Goal: Task Accomplishment & Management: Manage account settings

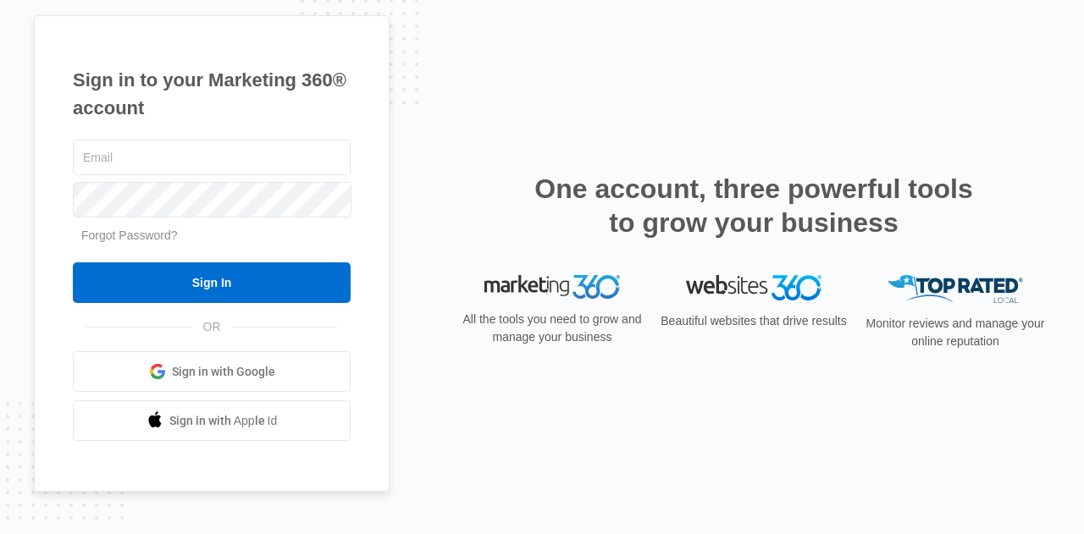
click at [292, 374] on link "Sign in with Google" at bounding box center [212, 371] width 278 height 41
click at [257, 374] on span "Sign in with Google" at bounding box center [223, 372] width 103 height 18
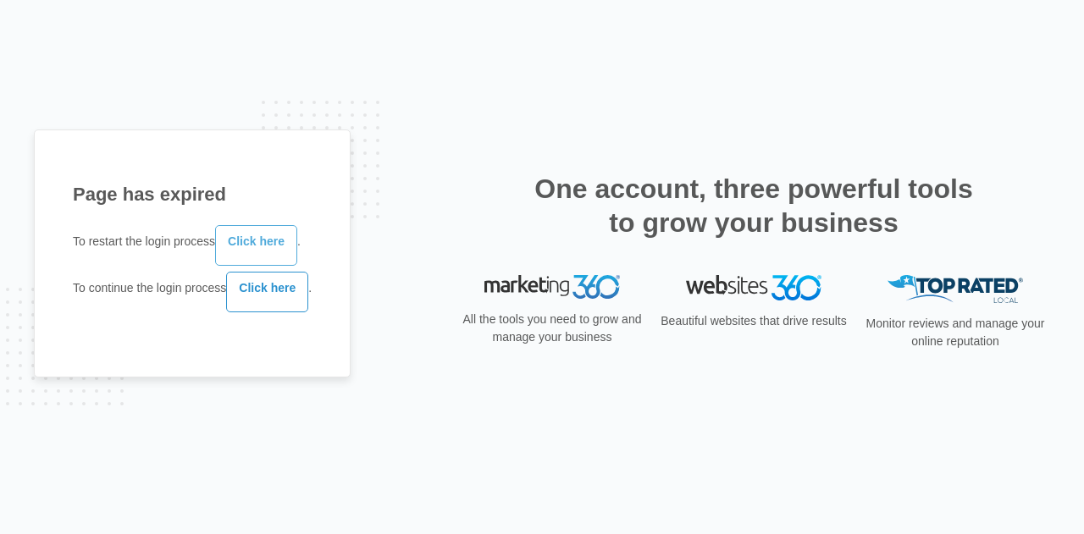
click at [269, 260] on link "Click here" at bounding box center [256, 245] width 82 height 41
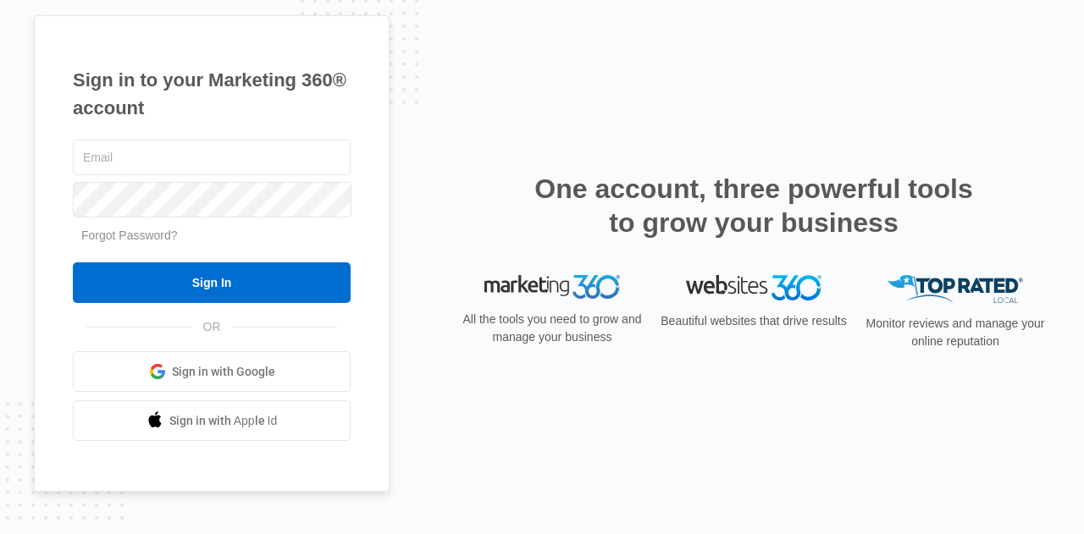
click at [252, 377] on span "Sign in with Google" at bounding box center [223, 372] width 103 height 18
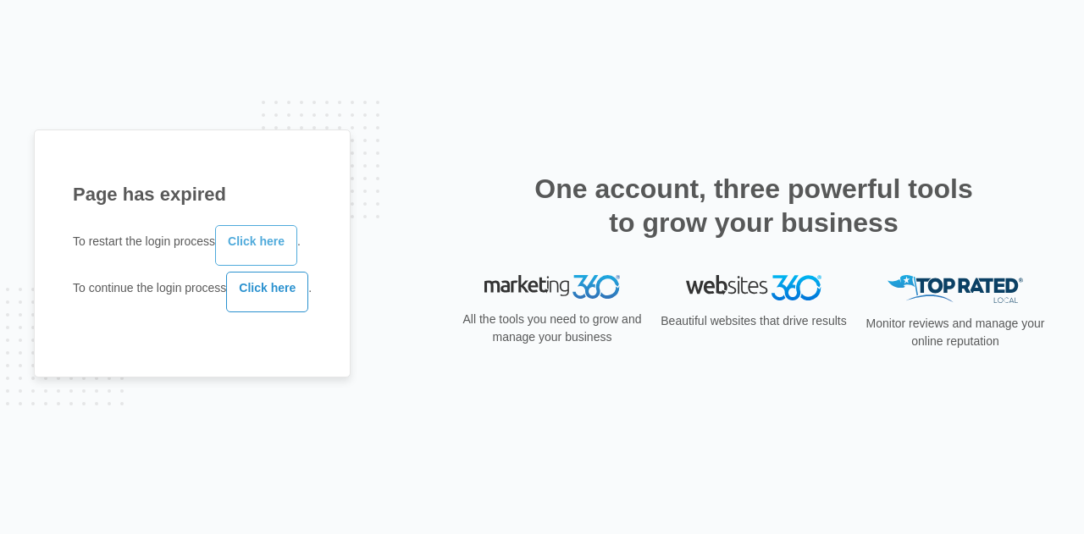
click at [258, 241] on link "Click here" at bounding box center [256, 245] width 82 height 41
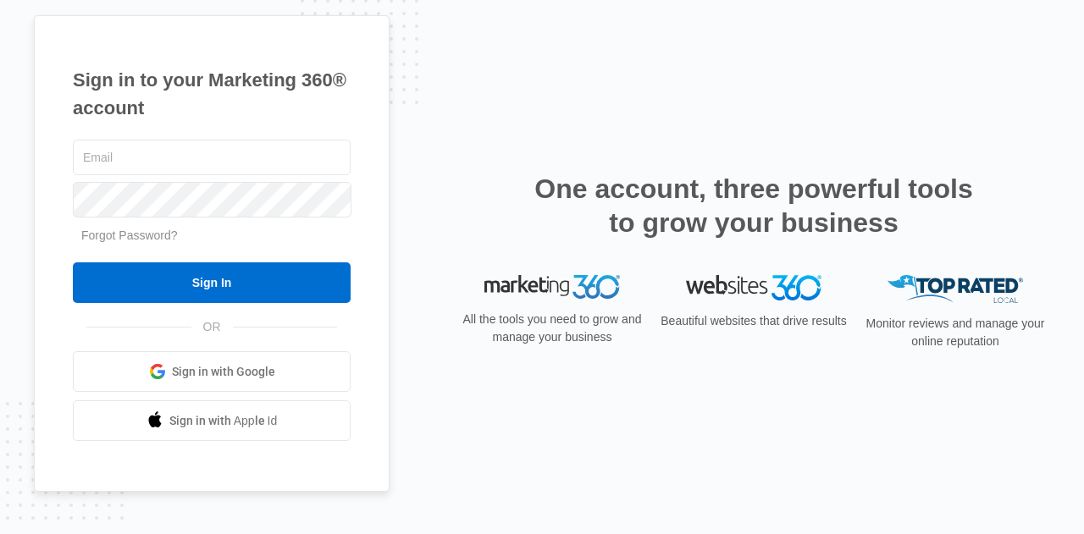
click at [218, 374] on span "Sign in with Google" at bounding box center [223, 372] width 103 height 18
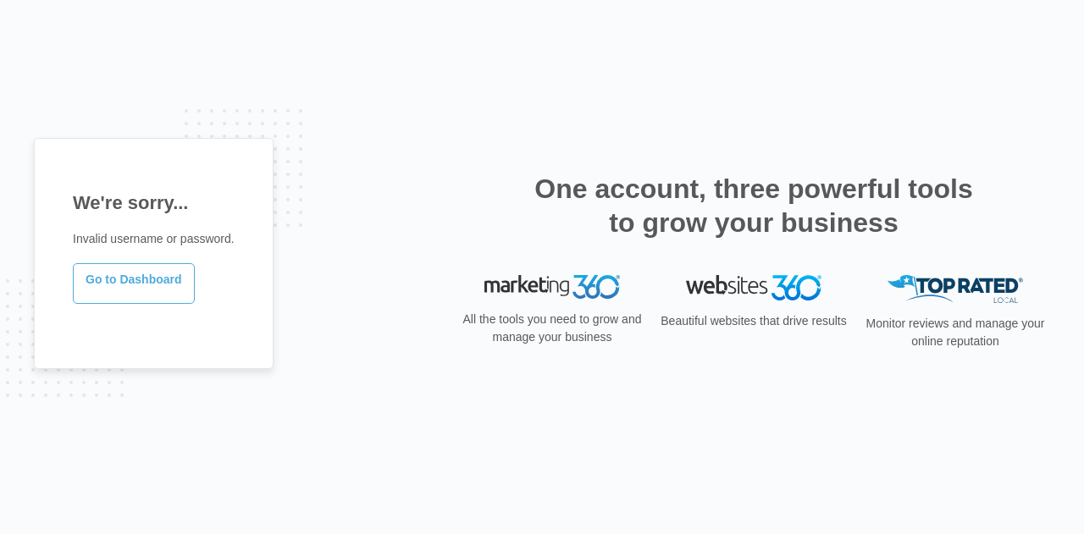
click at [120, 276] on link "Go to Dashboard" at bounding box center [134, 283] width 122 height 41
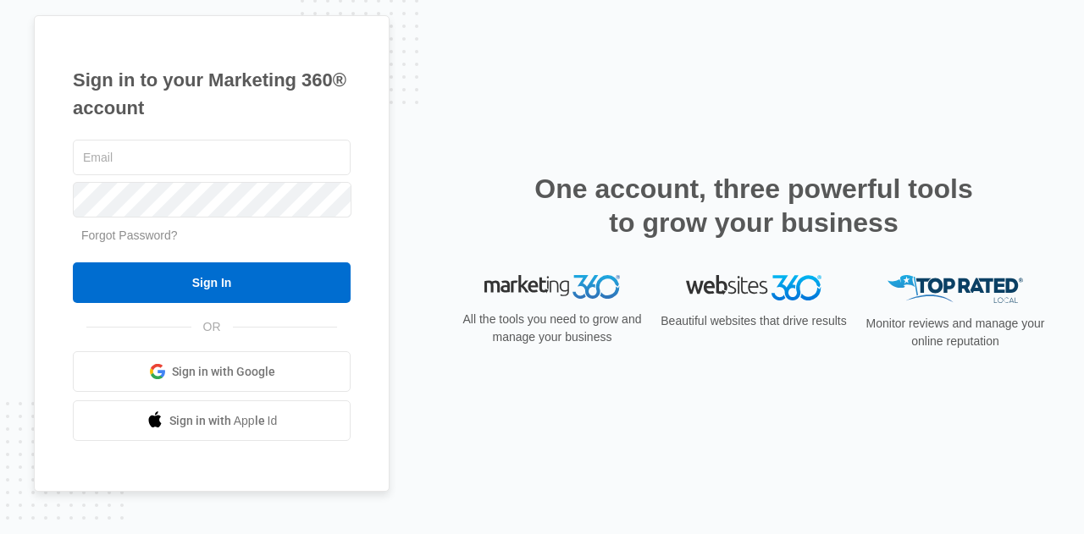
click at [227, 365] on span "Sign in with Google" at bounding box center [223, 372] width 103 height 18
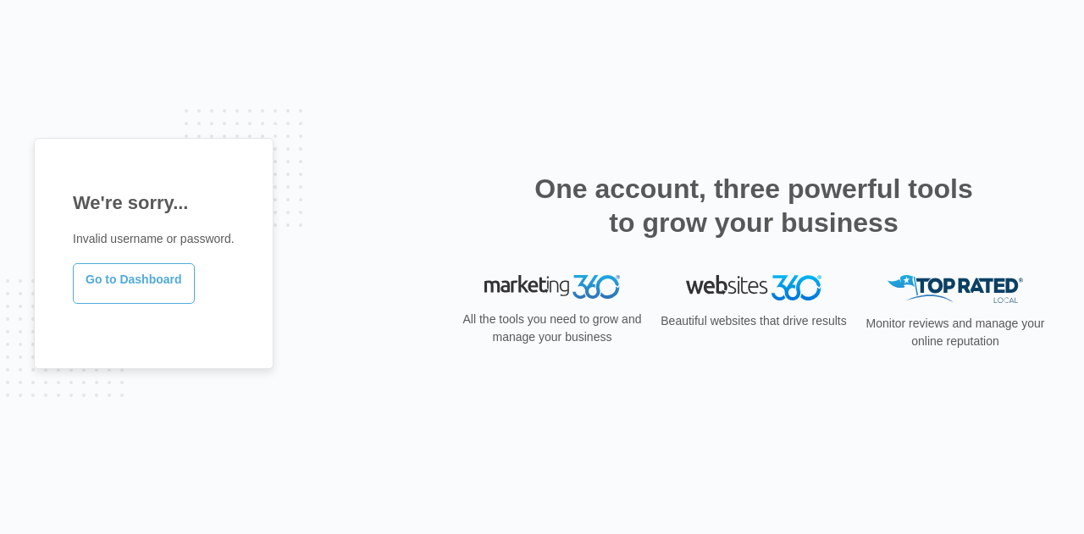
click at [163, 285] on link "Go to Dashboard" at bounding box center [134, 283] width 122 height 41
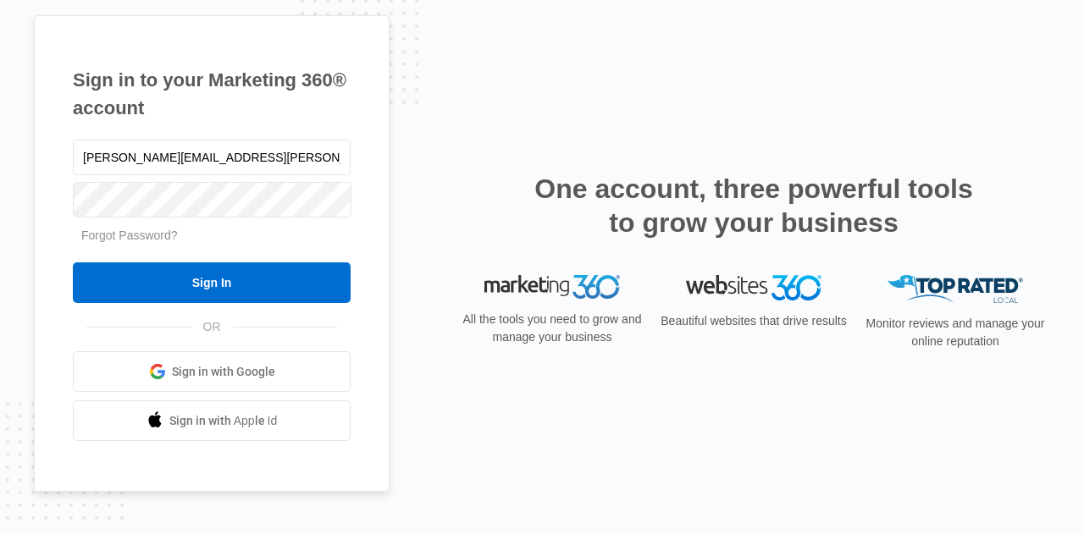
type input "[PERSON_NAME][EMAIL_ADDRESS][PERSON_NAME][DOMAIN_NAME]"
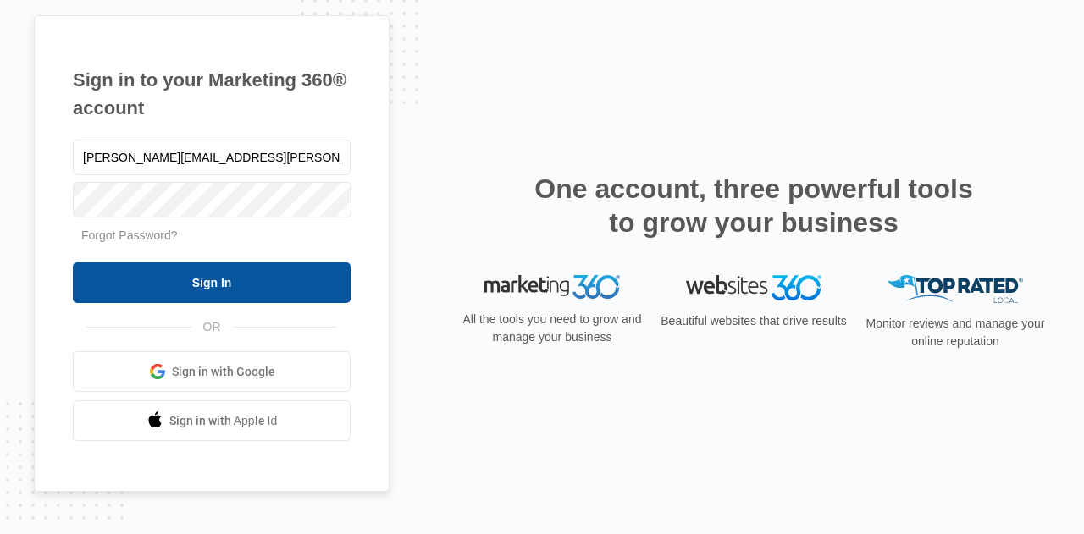
click at [209, 273] on input "Sign In" at bounding box center [212, 283] width 278 height 41
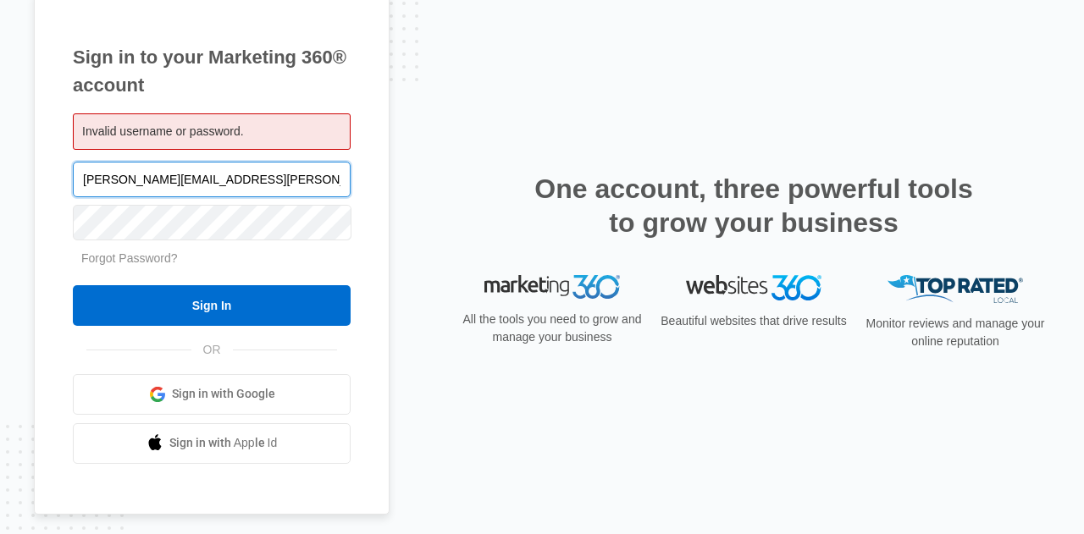
drag, startPoint x: 186, startPoint y: 135, endPoint x: 97, endPoint y: 189, distance: 104.9
click at [97, 189] on input "[PERSON_NAME][EMAIL_ADDRESS][PERSON_NAME][DOMAIN_NAME]" at bounding box center [212, 180] width 278 height 36
drag, startPoint x: 246, startPoint y: 185, endPoint x: 66, endPoint y: 187, distance: 179.6
click at [66, 187] on div "Sign in to your Marketing 360® account Invalid username or password. [PERSON_NA…" at bounding box center [212, 253] width 356 height 523
paste input "[PERSON_NAME][EMAIL_ADDRESS][DOMAIN_NAME]"
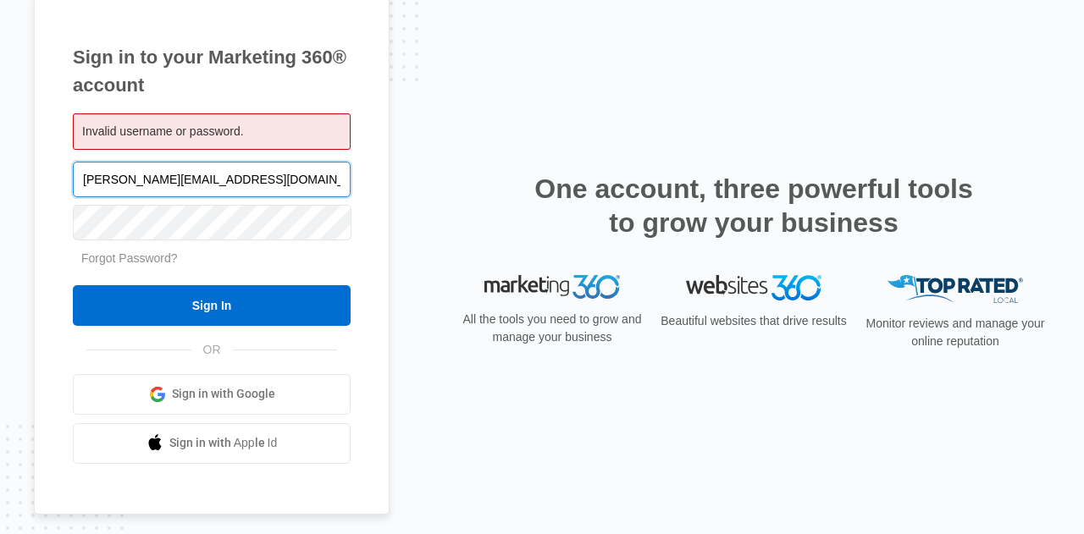
type input "[PERSON_NAME][EMAIL_ADDRESS][DOMAIN_NAME]"
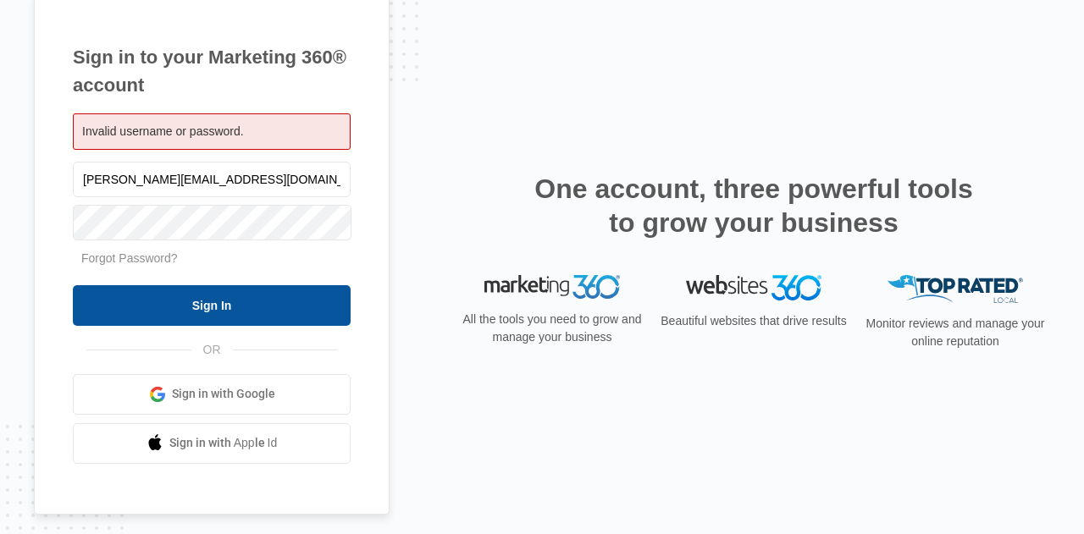
click at [234, 299] on input "Sign In" at bounding box center [212, 305] width 278 height 41
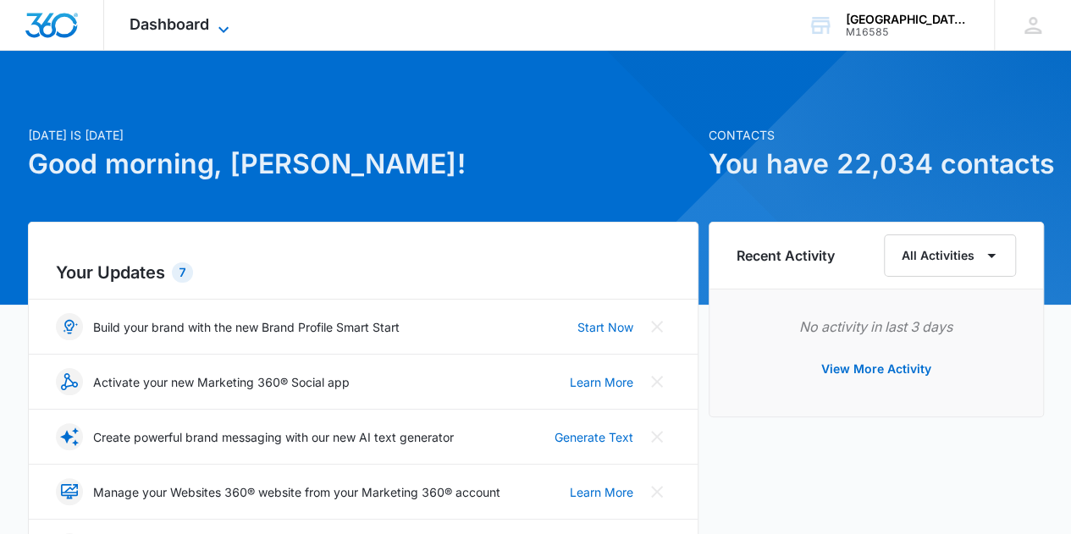
click at [227, 27] on icon at bounding box center [224, 29] width 10 height 6
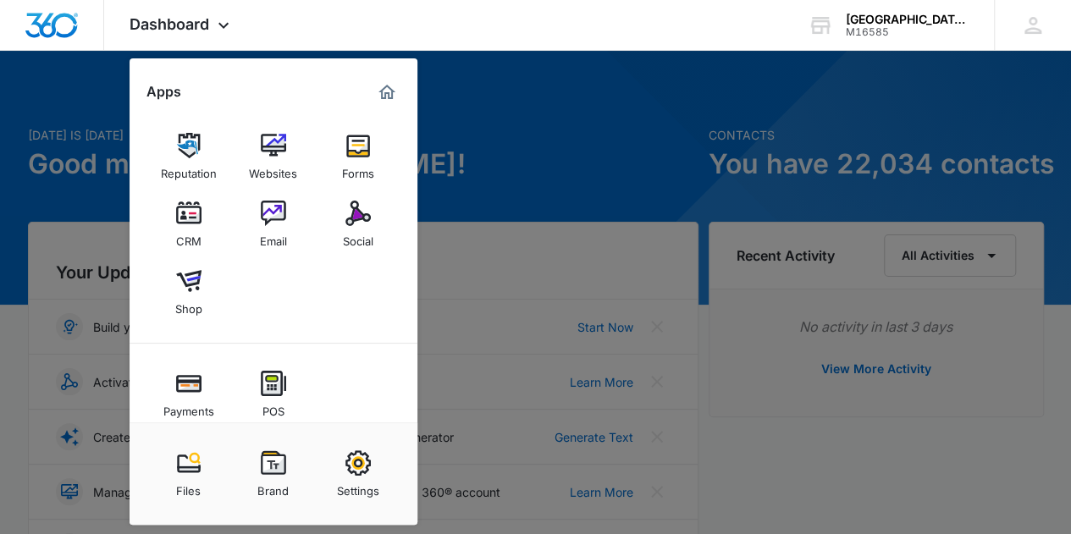
click at [741, 141] on div at bounding box center [535, 267] width 1071 height 534
